Goal: Information Seeking & Learning: Learn about a topic

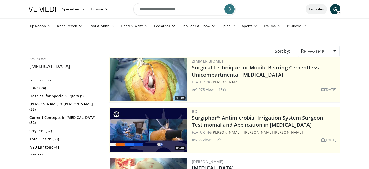
click at [316, 12] on link "Favorites" at bounding box center [316, 9] width 21 height 10
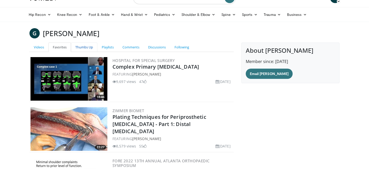
click at [85, 45] on link "Thumbs Up" at bounding box center [84, 47] width 26 height 9
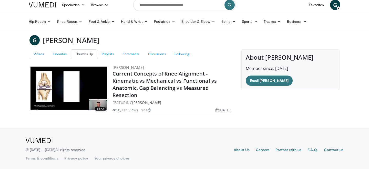
scroll to position [4, 0]
click at [105, 59] on link "Playlists" at bounding box center [107, 53] width 21 height 9
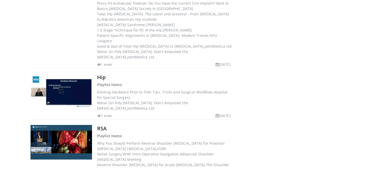
scroll to position [564, 0]
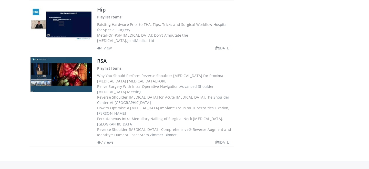
click at [74, 57] on img at bounding box center [62, 74] width 62 height 35
click at [104, 57] on link "RSA" at bounding box center [101, 60] width 9 height 7
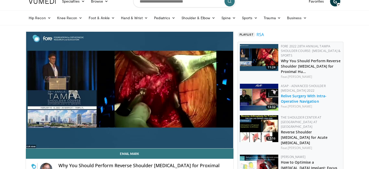
scroll to position [2, 0]
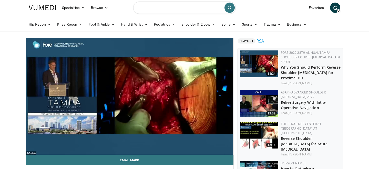
click at [151, 10] on input "Search topics, interventions" at bounding box center [184, 8] width 103 height 12
type input "**********"
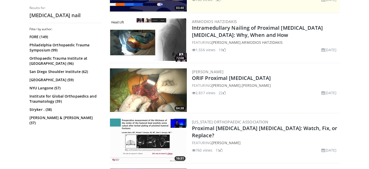
scroll to position [136, 0]
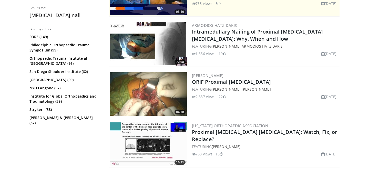
click at [151, 45] on img at bounding box center [148, 44] width 77 height 44
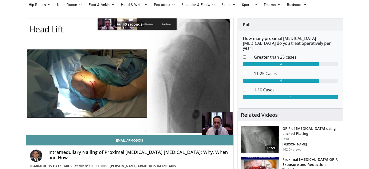
scroll to position [22, 0]
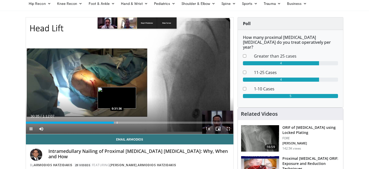
click at [117, 123] on div "Progress Bar" at bounding box center [117, 123] width 1 height 2
click at [119, 123] on div "Progress Bar" at bounding box center [119, 123] width 1 height 2
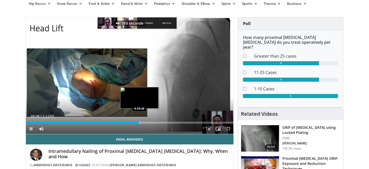
click at [139, 122] on div "Progress Bar" at bounding box center [139, 123] width 1 height 2
click at [143, 123] on div "Progress Bar" at bounding box center [143, 123] width 1 height 2
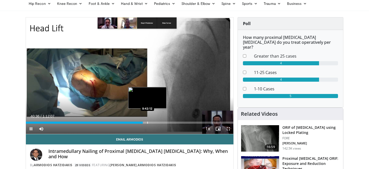
click at [147, 123] on div "Progress Bar" at bounding box center [147, 123] width 1 height 2
click at [151, 123] on div "Progress Bar" at bounding box center [151, 123] width 1 height 2
click at [144, 122] on div "Progress Bar" at bounding box center [144, 123] width 1 height 2
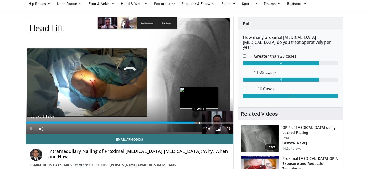
click at [199, 123] on div "Progress Bar" at bounding box center [199, 123] width 1 height 2
click at [204, 123] on div "Progress Bar" at bounding box center [204, 123] width 1 height 2
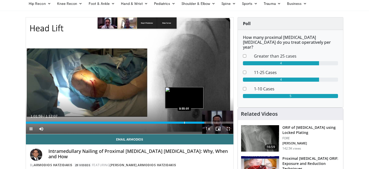
click at [184, 121] on div "Loaded : 86.74% 1:01:59 0:55:01" at bounding box center [130, 121] width 208 height 5
click at [175, 122] on div "Loaded : 77.75% 0:55:03 0:51:54" at bounding box center [130, 121] width 208 height 5
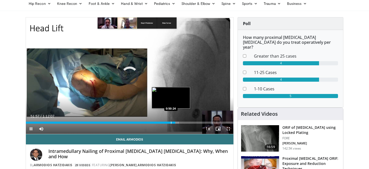
click at [171, 123] on div "Progress Bar" at bounding box center [171, 123] width 1 height 2
click at [167, 123] on div "Progress Bar" at bounding box center [167, 123] width 1 height 2
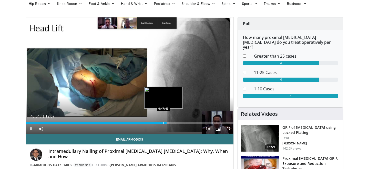
click at [164, 122] on div "Progress Bar" at bounding box center [164, 123] width 1 height 2
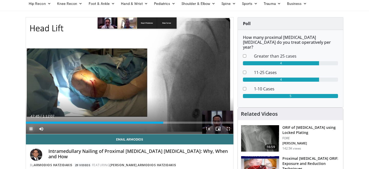
click at [32, 130] on span "Video Player" at bounding box center [31, 129] width 10 height 10
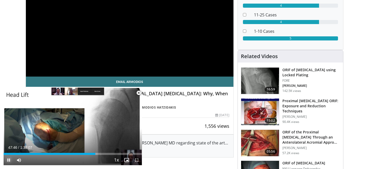
scroll to position [122, 0]
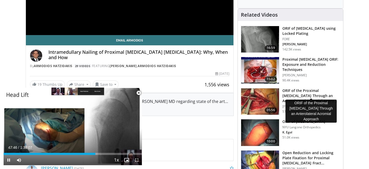
click at [317, 88] on h3 "ORIF of the Proximal Humerus Through an Anterolateral Acromial Appro…" at bounding box center [311, 95] width 58 height 15
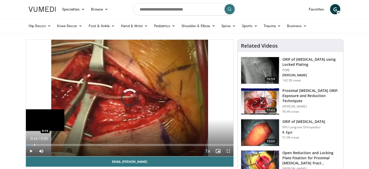
click at [34, 145] on div "Progress Bar" at bounding box center [34, 145] width 1 height 2
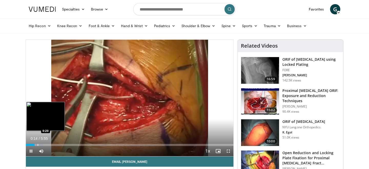
click at [38, 145] on div "Progress Bar" at bounding box center [38, 145] width 1 height 2
click at [42, 145] on div "Progress Bar" at bounding box center [42, 145] width 1 height 2
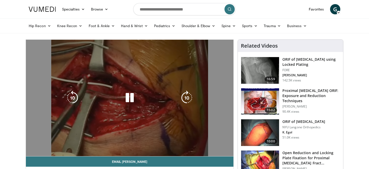
click at [48, 145] on video-js "**********" at bounding box center [130, 98] width 208 height 117
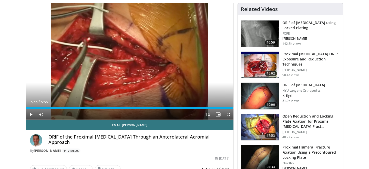
scroll to position [47, 0]
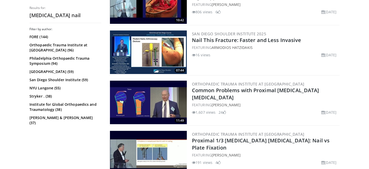
scroll to position [485, 0]
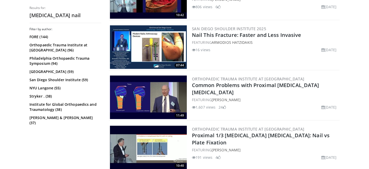
click at [173, 95] on img at bounding box center [148, 98] width 77 height 44
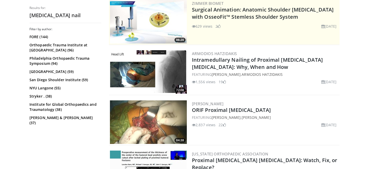
scroll to position [0, 0]
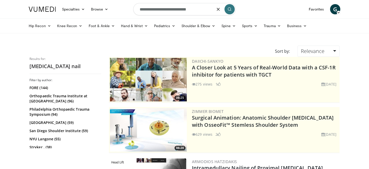
drag, startPoint x: 209, startPoint y: 6, endPoint x: 235, endPoint y: 16, distance: 27.2
click at [235, 16] on form "**********" at bounding box center [184, 9] width 103 height 18
type input "*"
type input "**********"
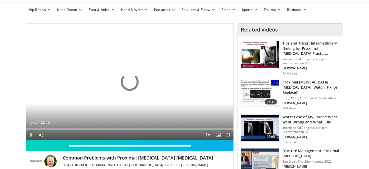
scroll to position [12, 0]
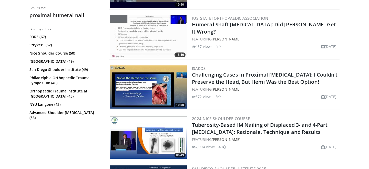
scroll to position [635, 0]
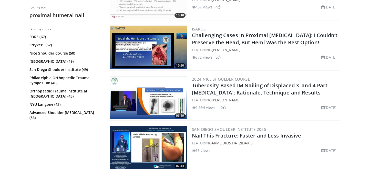
click at [148, 87] on img at bounding box center [148, 98] width 77 height 44
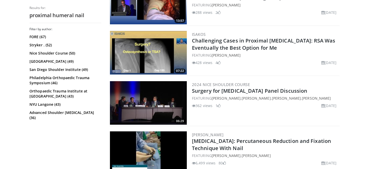
scroll to position [944, 0]
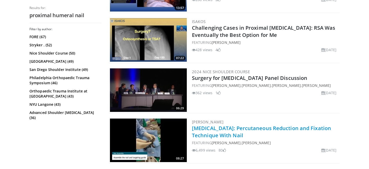
click at [236, 129] on link "Proximal Humerus Fracture: Percutaneous Reduction and Fixation Technique With N…" at bounding box center [261, 132] width 139 height 14
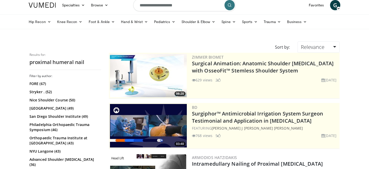
scroll to position [0, 0]
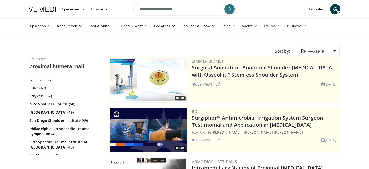
click at [335, 11] on span "G" at bounding box center [335, 9] width 10 height 10
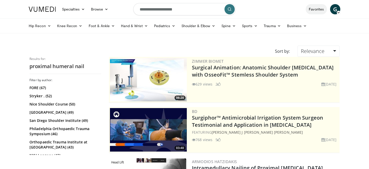
click at [318, 10] on link "Favorites" at bounding box center [316, 9] width 21 height 10
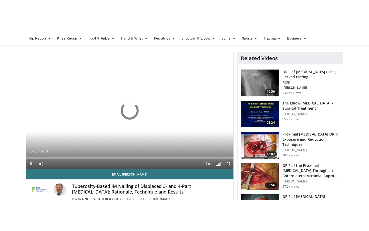
scroll to position [19, 0]
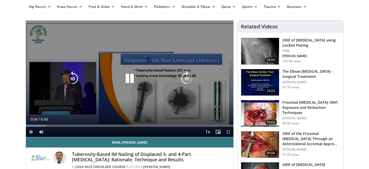
click at [126, 84] on icon "Video Player" at bounding box center [130, 79] width 14 height 14
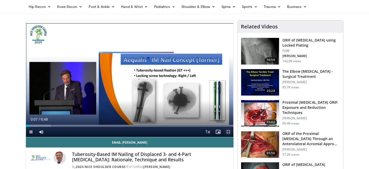
click at [228, 132] on span "Video Player" at bounding box center [228, 132] width 10 height 10
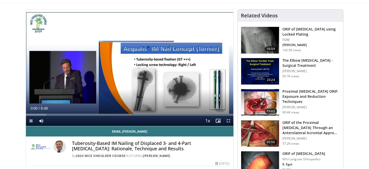
scroll to position [31, 0]
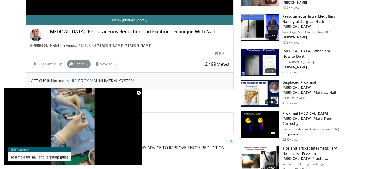
scroll to position [142, 0]
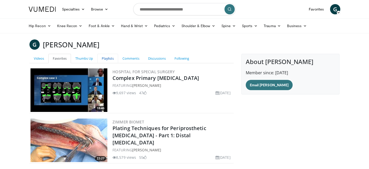
click at [105, 58] on link "Playlists" at bounding box center [107, 58] width 21 height 9
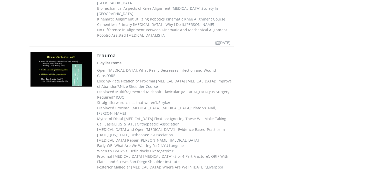
scroll to position [216, 0]
click at [67, 57] on img at bounding box center [62, 69] width 62 height 35
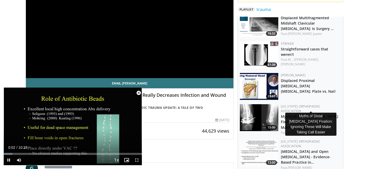
scroll to position [107, 0]
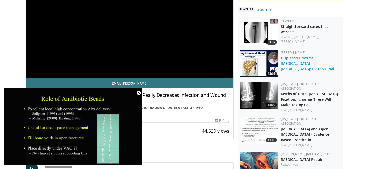
click at [309, 56] on link "Displaced Proximal [MEDICAL_DATA] [MEDICAL_DATA]: Plate vs. Nail" at bounding box center [308, 64] width 55 height 16
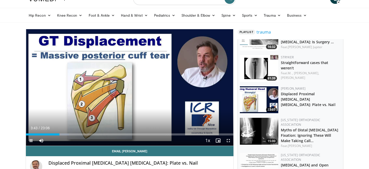
scroll to position [10, 0]
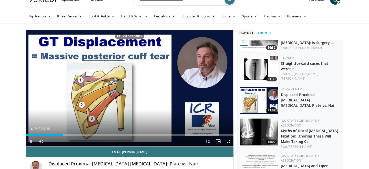
click at [67, 136] on div "Current Time 4:06 / Duration 23:06 Pause Skip Backward Skip Forward Mute Loaded…" at bounding box center [130, 141] width 208 height 10
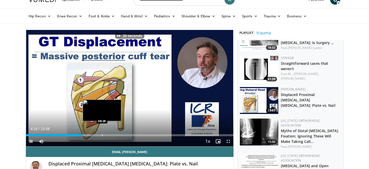
click at [102, 133] on div "Loaded : 31.47% 06:16 08:28" at bounding box center [130, 133] width 208 height 5
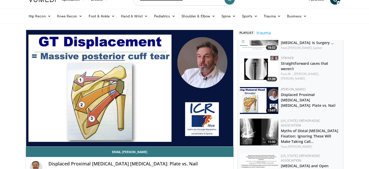
click at [29, 141] on div "10 seconds Tap to unmute" at bounding box center [130, 88] width 208 height 117
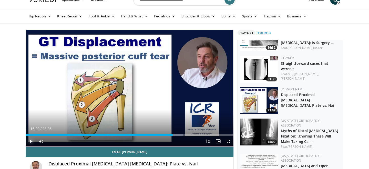
click at [29, 141] on span "Video Player" at bounding box center [31, 141] width 10 height 10
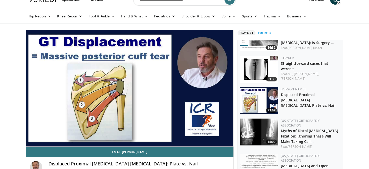
click at [29, 141] on div "10 seconds Tap to unmute" at bounding box center [130, 88] width 208 height 117
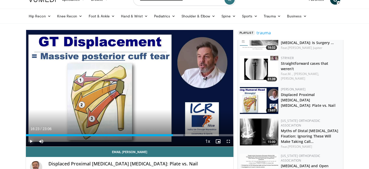
click at [29, 141] on span "Video Player" at bounding box center [31, 141] width 10 height 10
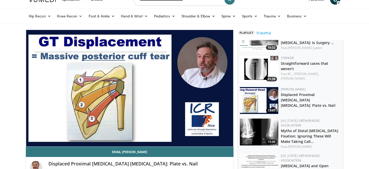
click at [29, 141] on div "10 seconds Tap to unmute" at bounding box center [130, 88] width 208 height 117
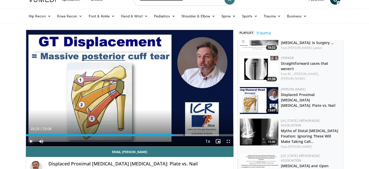
click at [29, 141] on span "Video Player" at bounding box center [31, 141] width 10 height 10
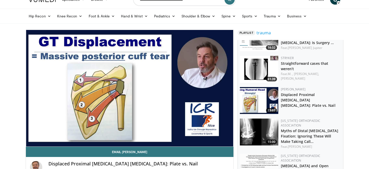
click at [29, 141] on div "10 seconds Tap to unmute" at bounding box center [130, 88] width 208 height 117
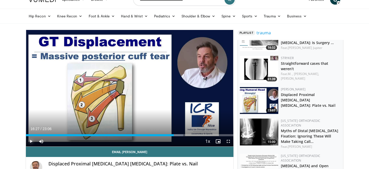
click at [29, 141] on span "Video Player" at bounding box center [31, 141] width 10 height 10
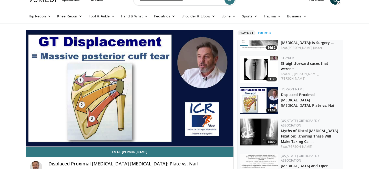
click at [29, 141] on div "10 seconds Tap to unmute" at bounding box center [130, 88] width 208 height 117
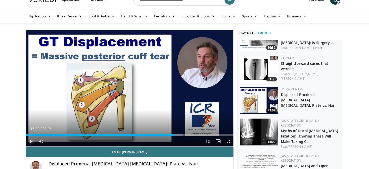
click at [29, 141] on span "Video Player" at bounding box center [31, 141] width 10 height 10
click at [31, 143] on span "Video Player" at bounding box center [31, 141] width 10 height 10
click at [34, 142] on span "Video Player" at bounding box center [31, 141] width 10 height 10
click at [30, 143] on span "Video Player" at bounding box center [31, 141] width 10 height 10
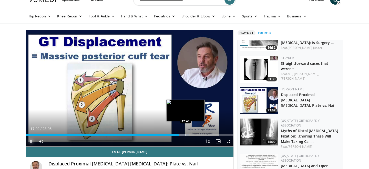
click at [185, 135] on div "Loaded : 78.68% 17:02 17:46" at bounding box center [130, 135] width 208 height 2
click at [188, 135] on div "Progress Bar" at bounding box center [188, 135] width 1 height 2
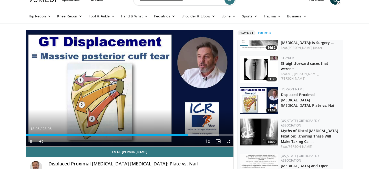
click at [186, 136] on div "Current Time 18:06 / Duration 23:06 Pause Skip Backward Skip Forward Mute 93% L…" at bounding box center [130, 141] width 208 height 10
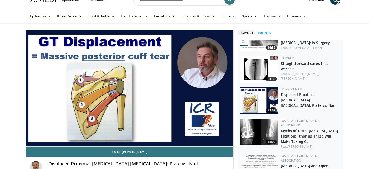
click at [184, 145] on div "18:06" at bounding box center [107, 146] width 163 height 2
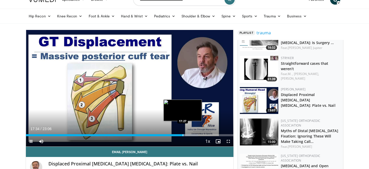
click at [183, 136] on div "Progress Bar" at bounding box center [183, 135] width 1 height 2
click at [182, 136] on div "Progress Bar" at bounding box center [182, 135] width 1 height 2
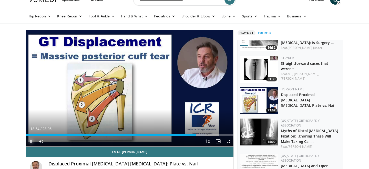
click at [31, 143] on span "Video Player" at bounding box center [31, 141] width 10 height 10
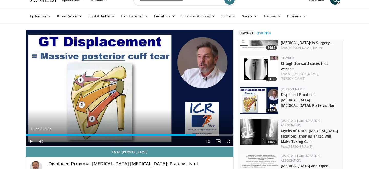
click at [41, 154] on link "Email Pascal" at bounding box center [130, 152] width 208 height 10
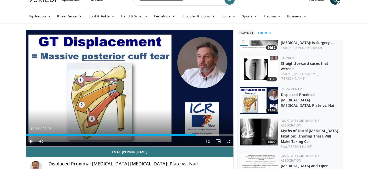
click at [29, 140] on span "Video Player" at bounding box center [31, 141] width 10 height 10
click at [74, 143] on div "Current Time 19:09 / Duration 23:06 Pause Skip Backward Skip Forward Mute 93% L…" at bounding box center [130, 141] width 208 height 10
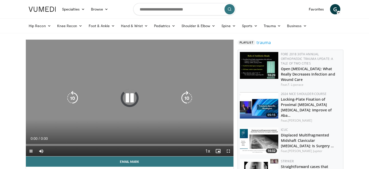
scroll to position [60, 0]
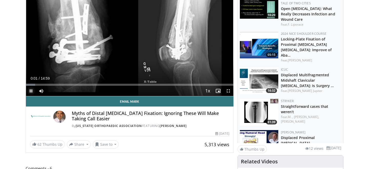
click at [30, 93] on span "Video Player" at bounding box center [31, 91] width 10 height 10
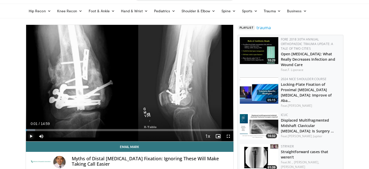
scroll to position [18, 0]
